Goal: Check status: Check status

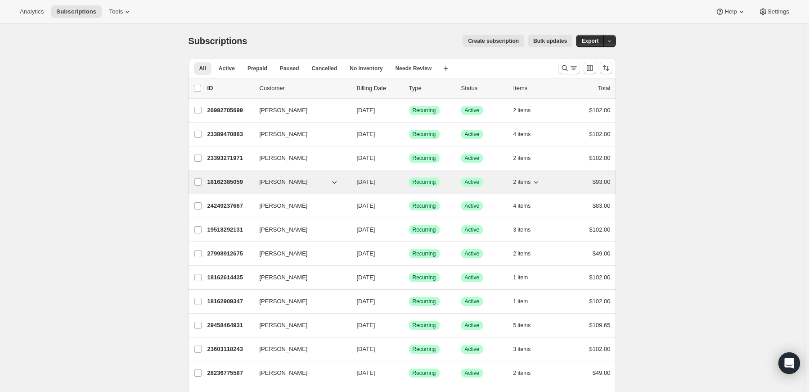
click at [233, 178] on p "18162385059" at bounding box center [229, 181] width 45 height 9
